Goal: Use online tool/utility: Use online tool/utility

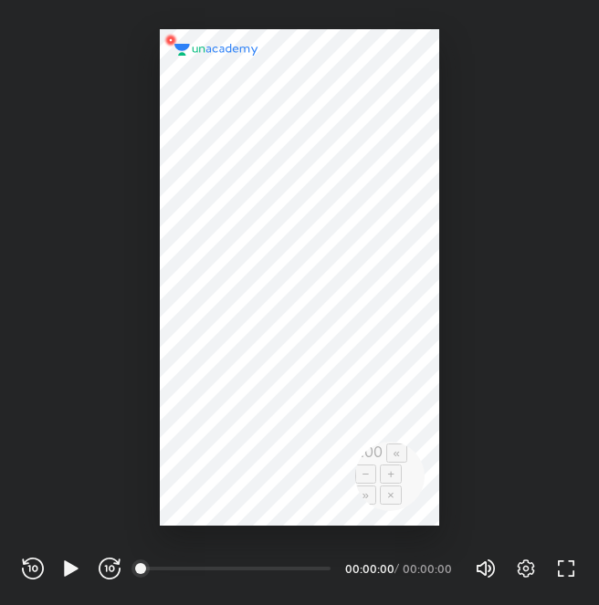
scroll to position [605, 599]
click at [519, 568] on icon "button" at bounding box center [525, 568] width 17 height 18
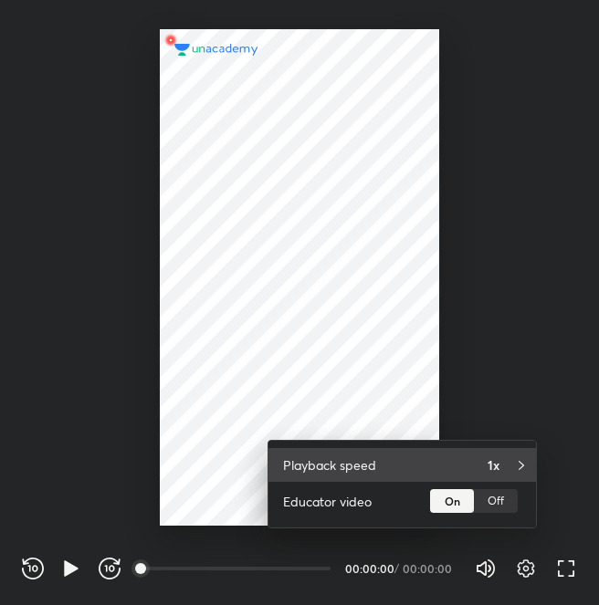
click at [506, 475] on div "1x" at bounding box center [504, 464] width 34 height 19
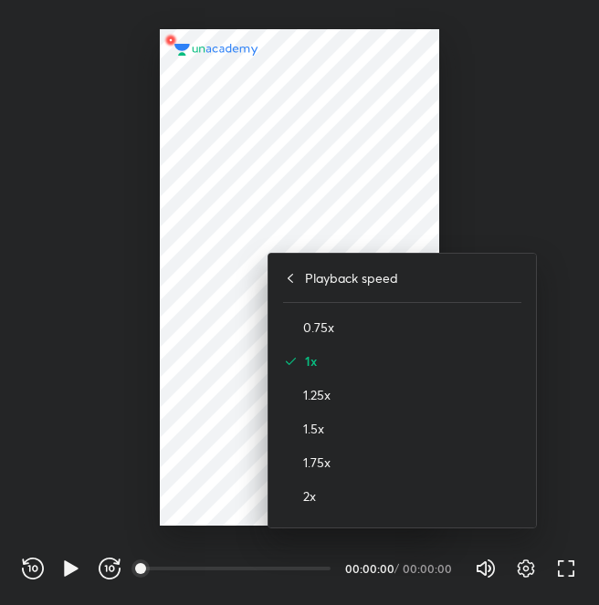
click at [552, 437] on div at bounding box center [299, 302] width 599 height 605
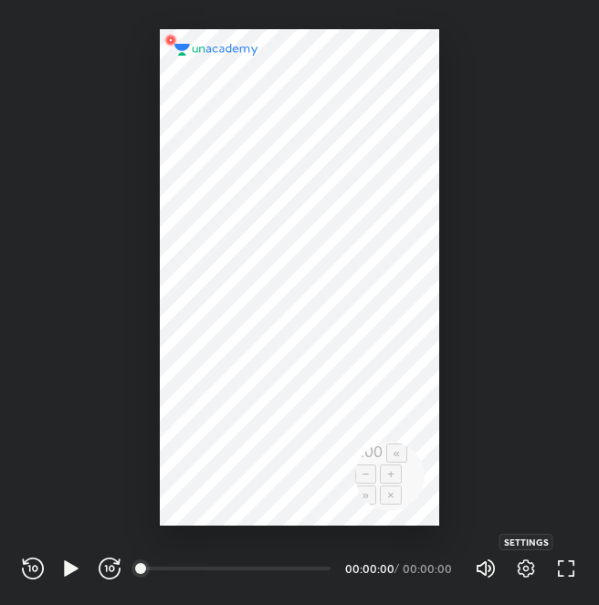
click at [517, 565] on icon "button" at bounding box center [526, 569] width 22 height 22
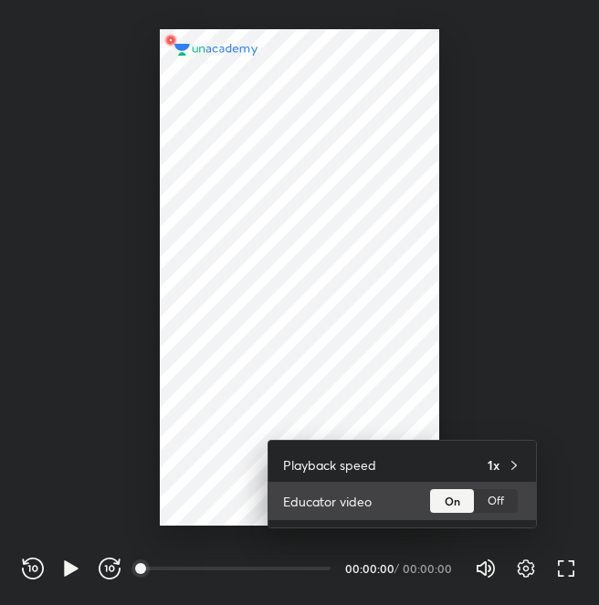
click at [510, 503] on div "Off" at bounding box center [496, 501] width 44 height 24
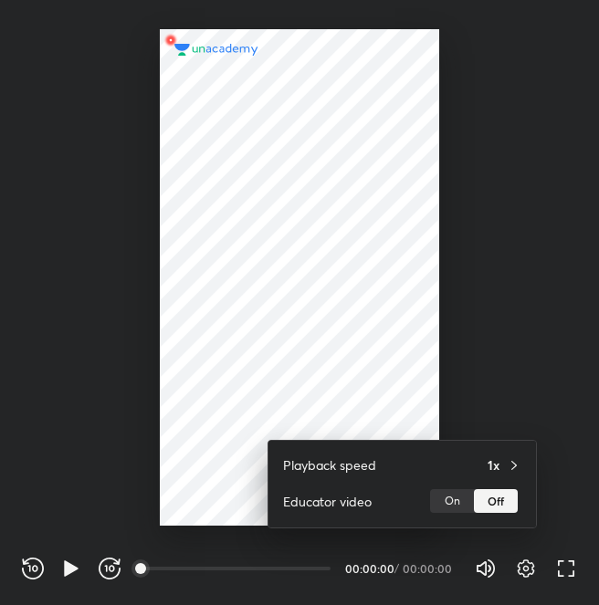
click at [565, 484] on div at bounding box center [299, 302] width 599 height 605
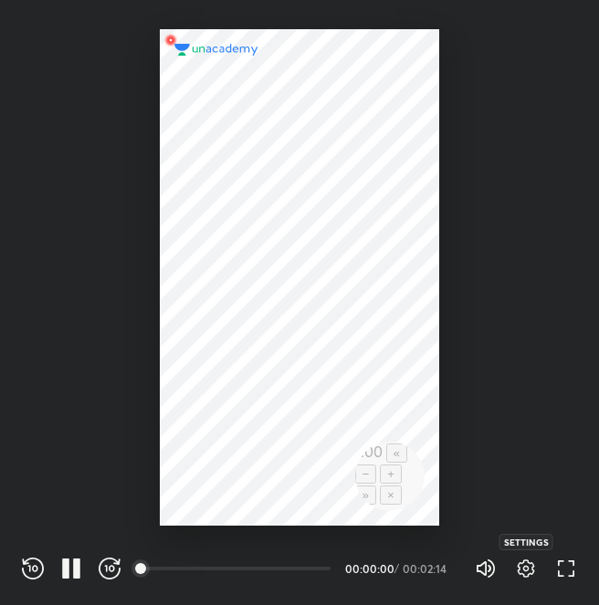
click at [518, 572] on icon "button" at bounding box center [525, 568] width 17 height 18
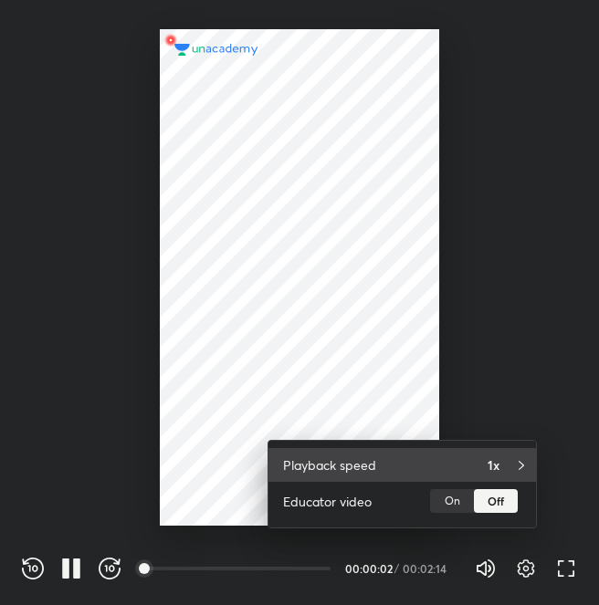
click at [514, 473] on icon at bounding box center [521, 465] width 15 height 15
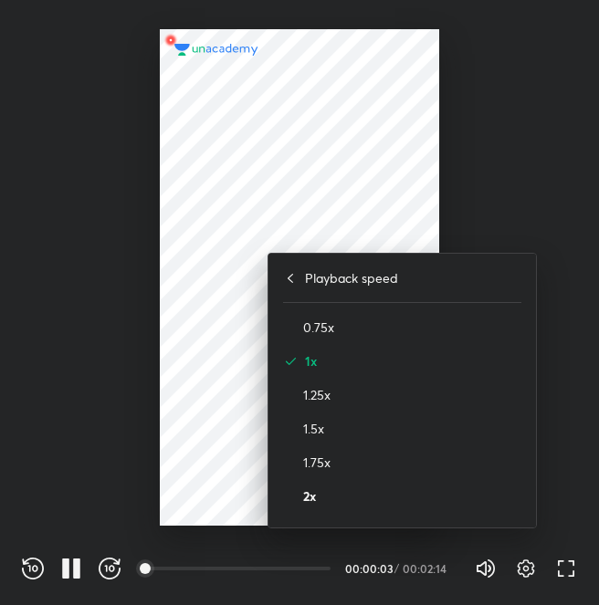
click at [308, 489] on h4 "2x" at bounding box center [412, 495] width 218 height 19
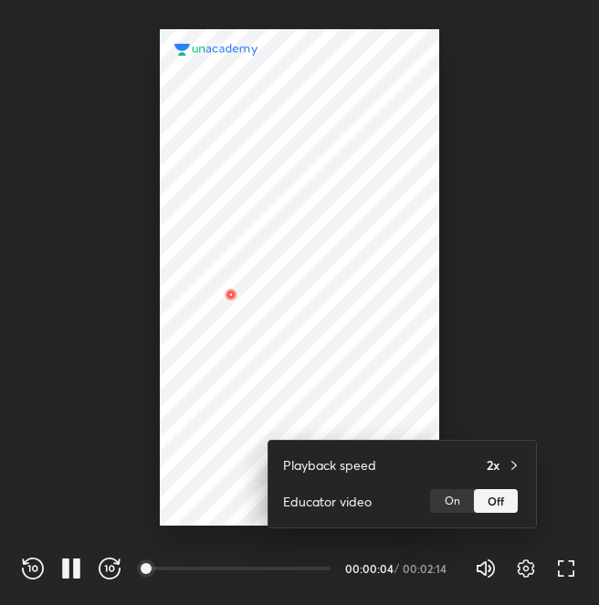
click at [519, 378] on div at bounding box center [299, 302] width 599 height 605
